Goal: Find specific page/section: Find specific page/section

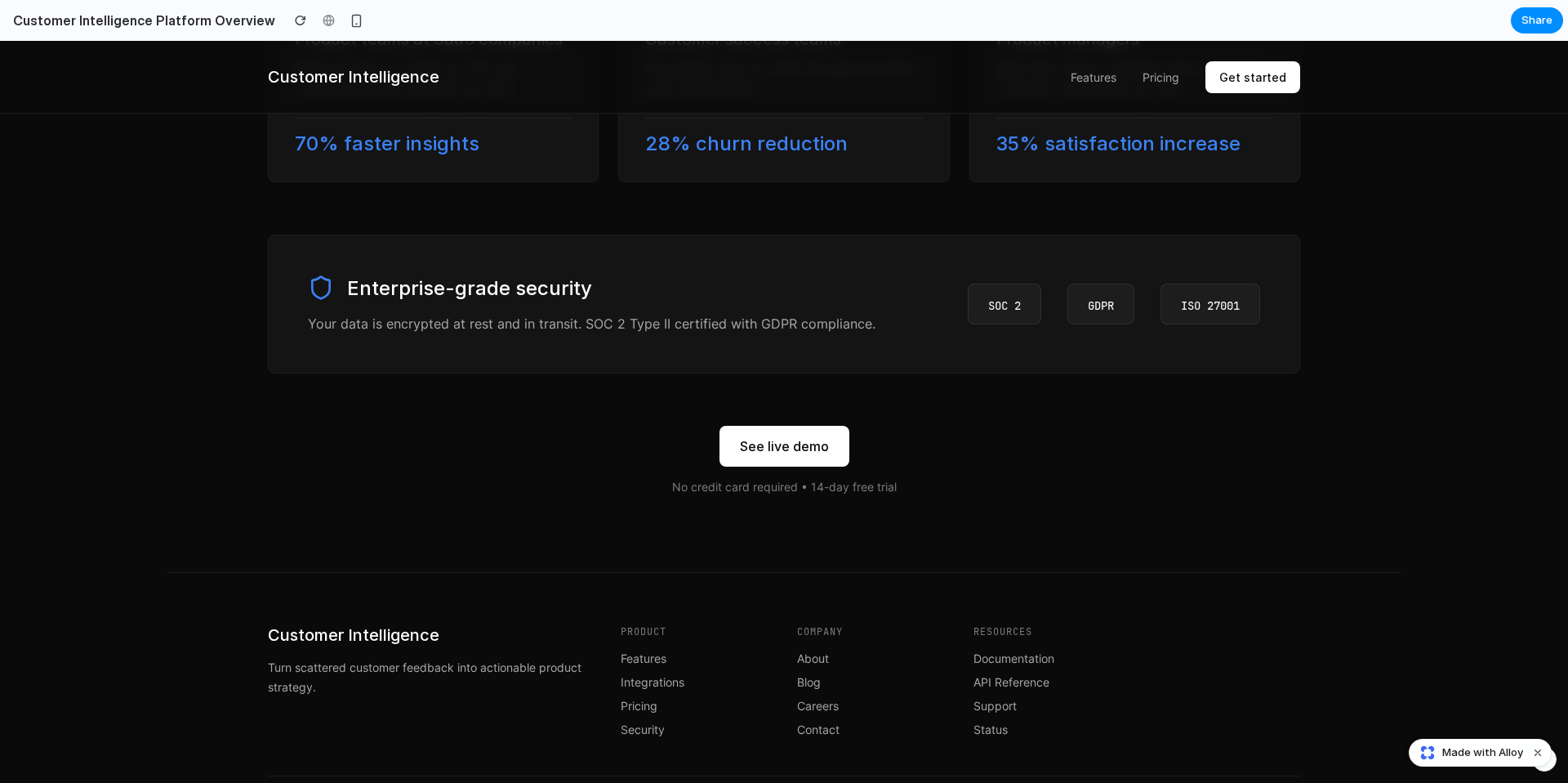
scroll to position [2711, 0]
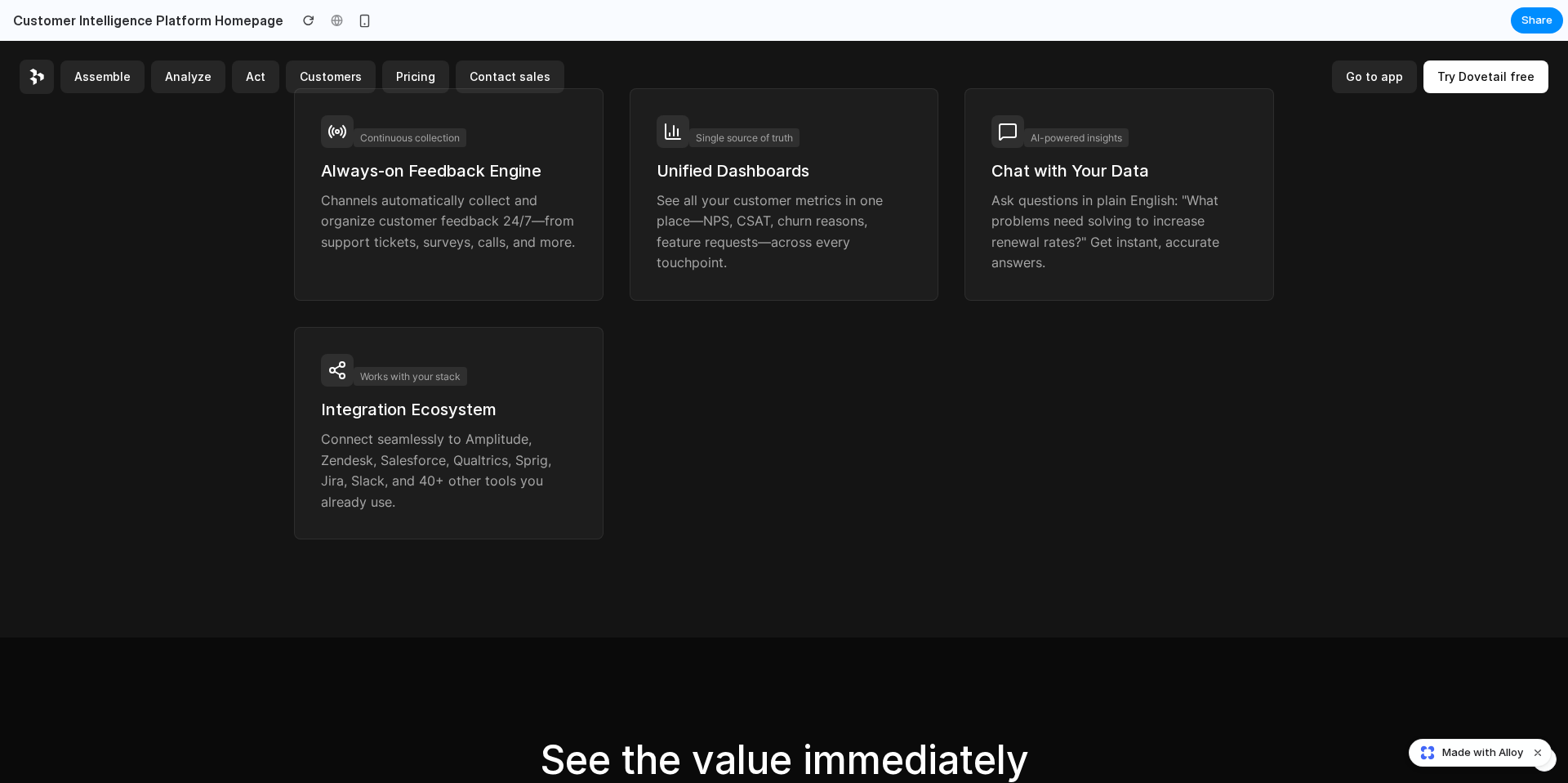
scroll to position [3164, 0]
